Goal: Task Accomplishment & Management: Manage account settings

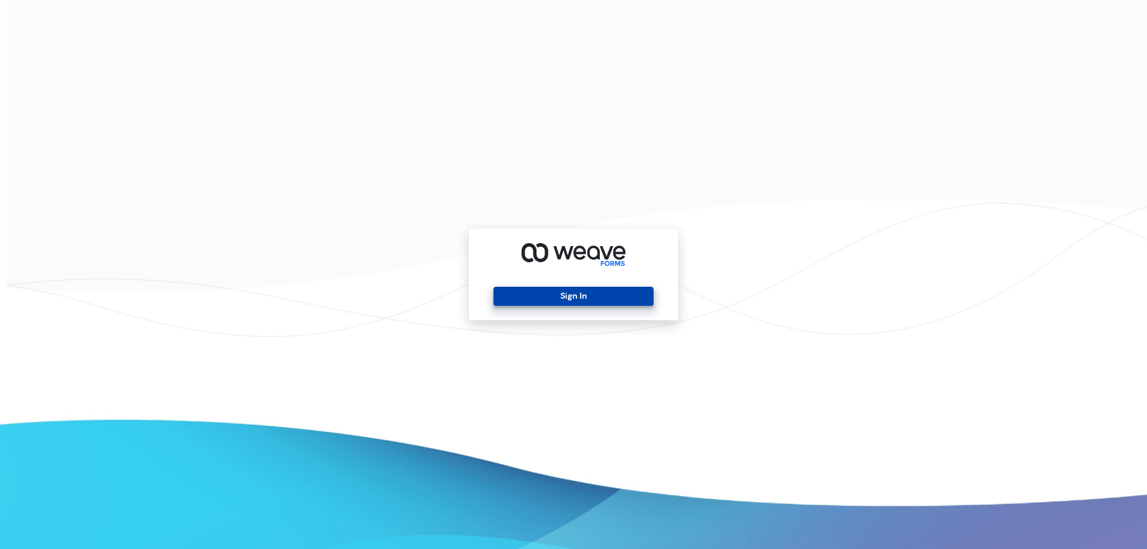
click at [574, 301] on button "Sign In" at bounding box center [574, 296] width 160 height 19
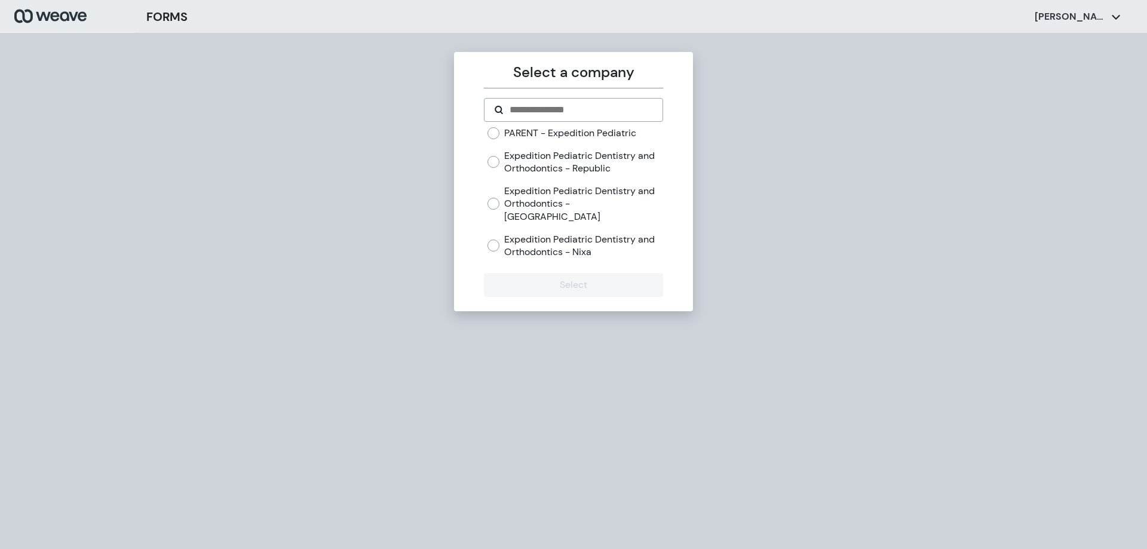
drag, startPoint x: 518, startPoint y: 234, endPoint x: 538, endPoint y: 240, distance: 21.9
click at [518, 234] on label "Expedition Pediatric Dentistry and Orthodontics - Nixa" at bounding box center [583, 246] width 158 height 26
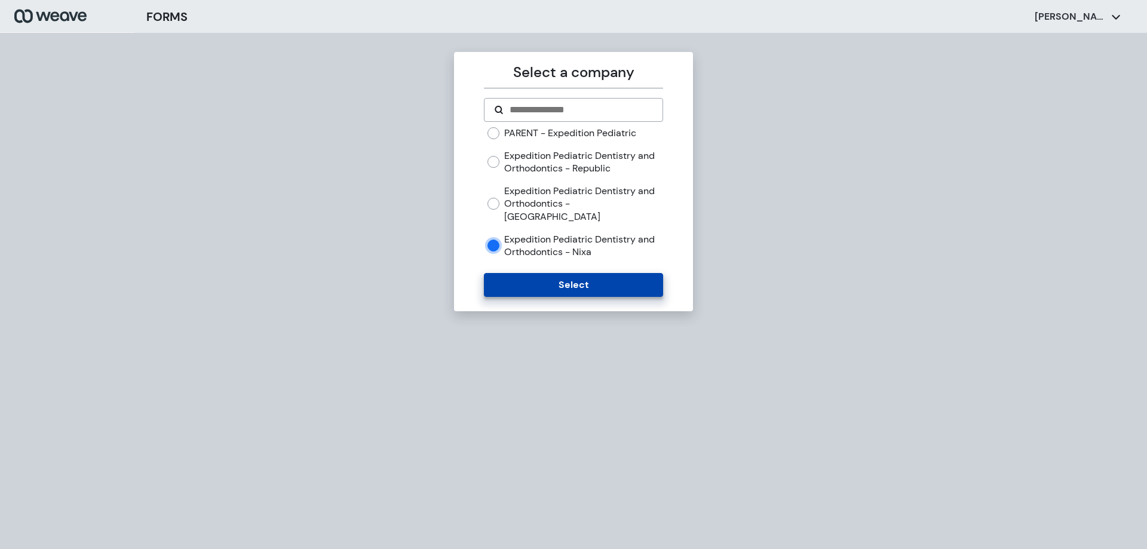
click at [591, 274] on button "Select" at bounding box center [573, 285] width 179 height 24
